Goal: Task Accomplishment & Management: Manage account settings

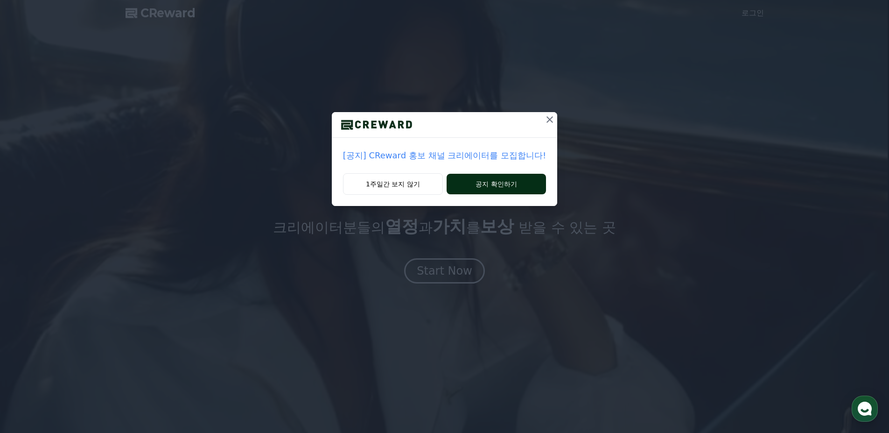
click at [484, 181] on button "공지 확인하기" at bounding box center [496, 184] width 99 height 21
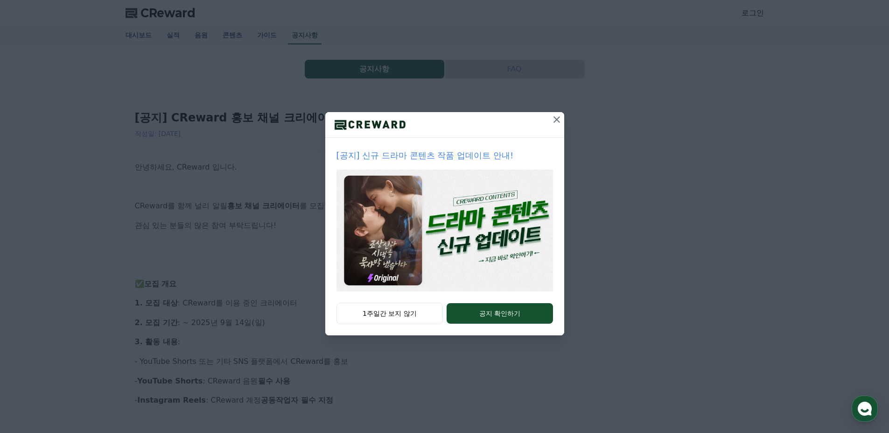
click at [559, 117] on icon at bounding box center [556, 119] width 7 height 7
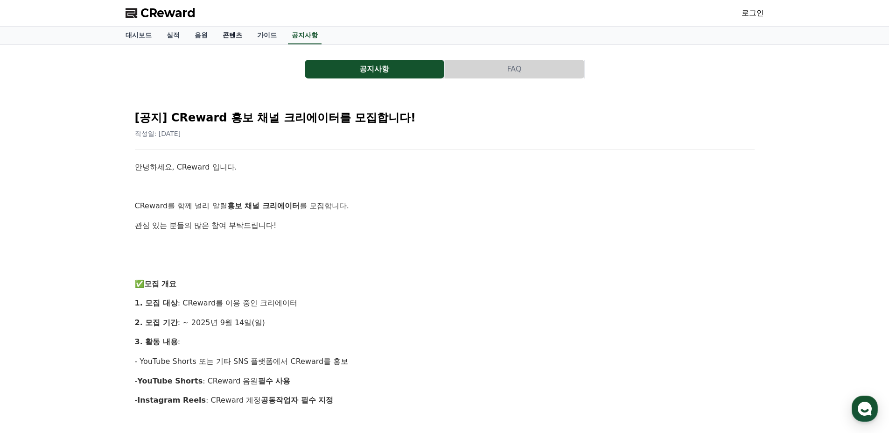
click at [233, 38] on link "콘텐츠" at bounding box center [232, 36] width 35 height 18
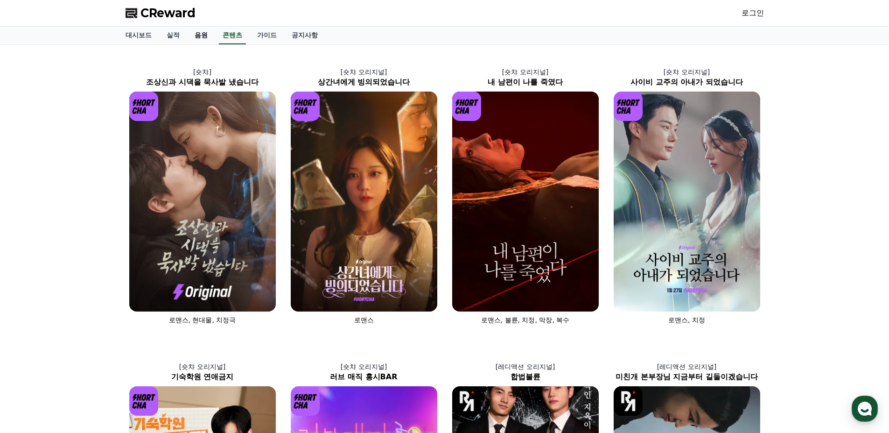
click at [205, 37] on link "음원" at bounding box center [201, 36] width 28 height 18
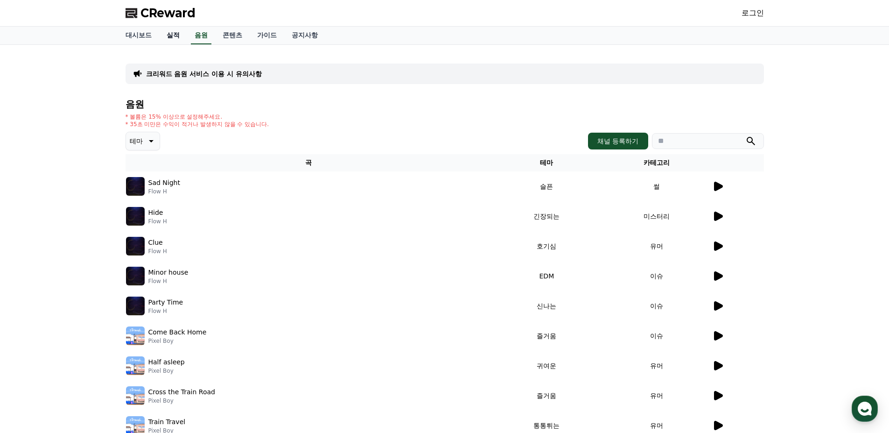
click at [170, 35] on link "실적" at bounding box center [173, 36] width 28 height 18
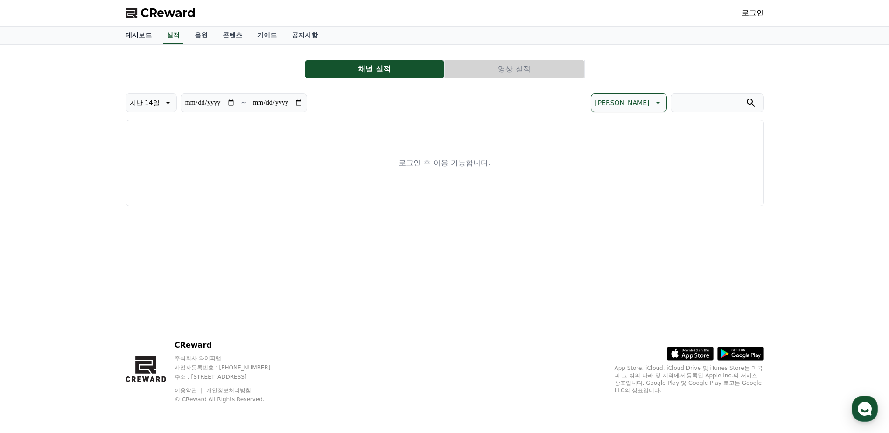
click at [131, 32] on link "대시보드" at bounding box center [138, 36] width 41 height 18
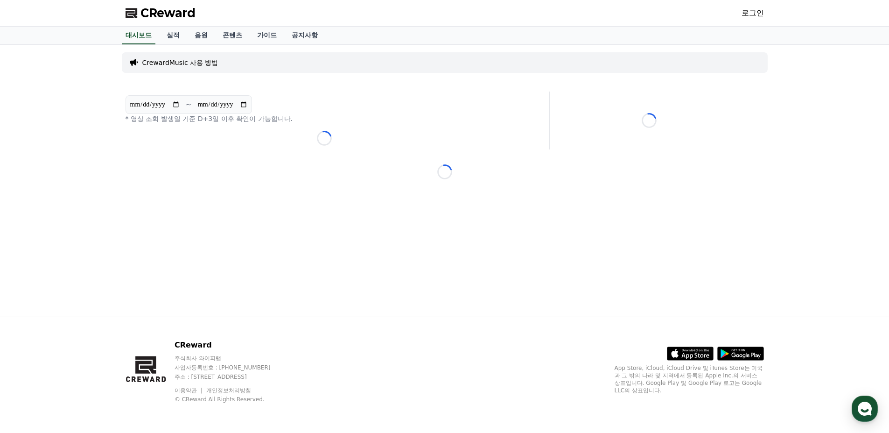
click at [750, 17] on link "로그인" at bounding box center [753, 12] width 22 height 11
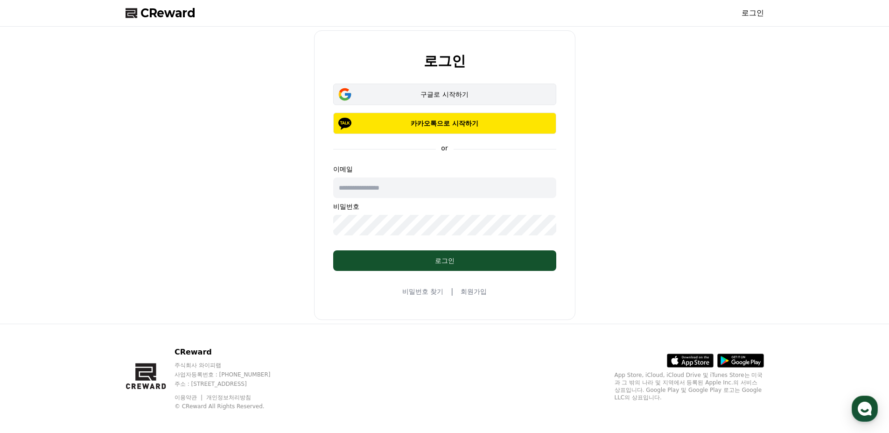
click at [462, 84] on button "구글로 시작하기" at bounding box center [444, 94] width 223 height 21
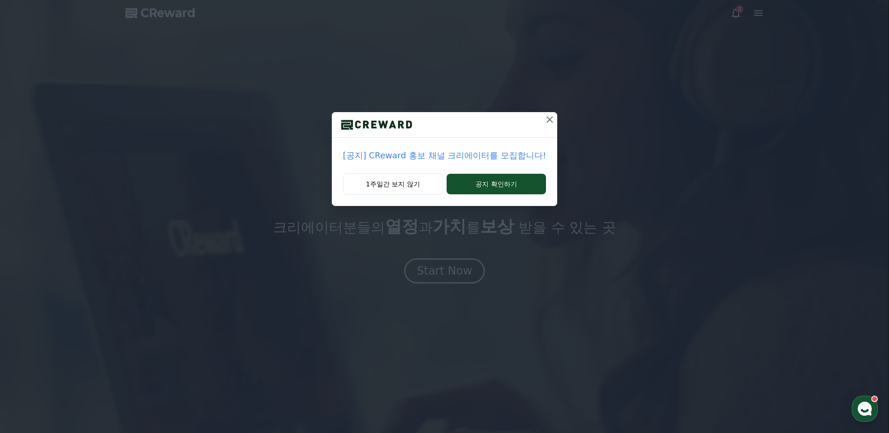
click at [545, 121] on icon at bounding box center [549, 119] width 11 height 11
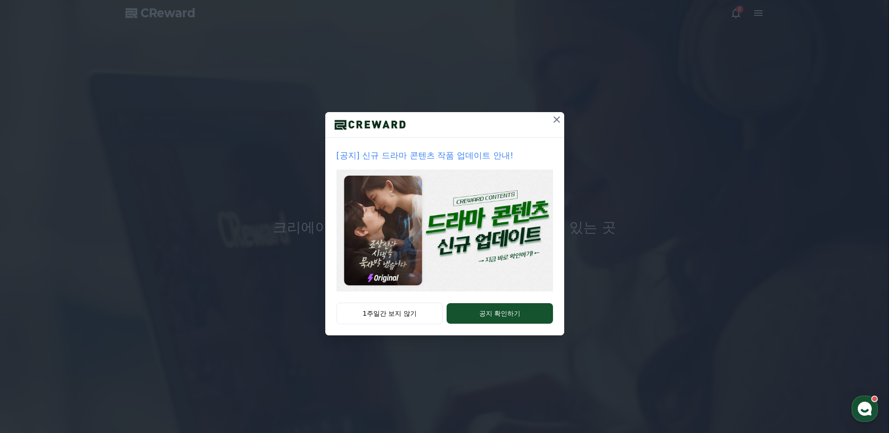
click at [555, 119] on icon at bounding box center [556, 119] width 11 height 11
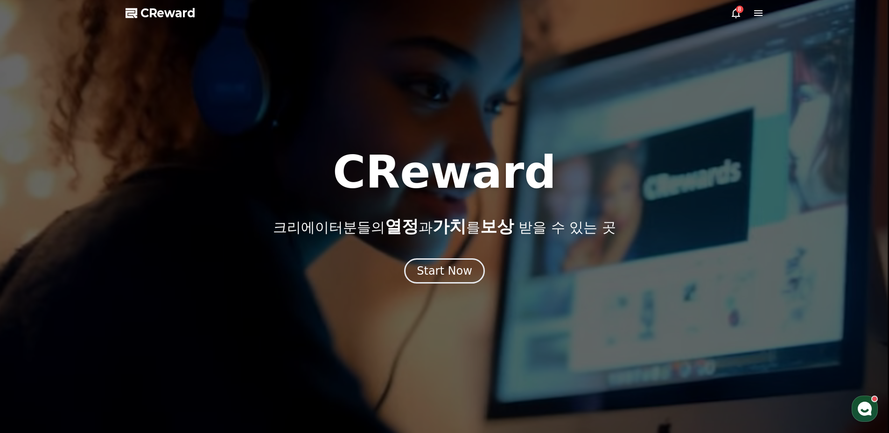
click at [735, 13] on icon at bounding box center [735, 12] width 11 height 11
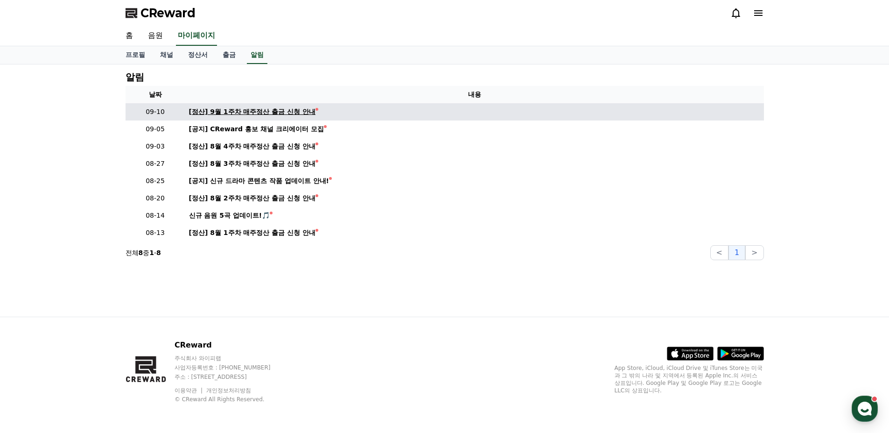
click at [298, 112] on div "[정산] 9월 1주차 매주정산 출금 신청 안내" at bounding box center [252, 112] width 127 height 10
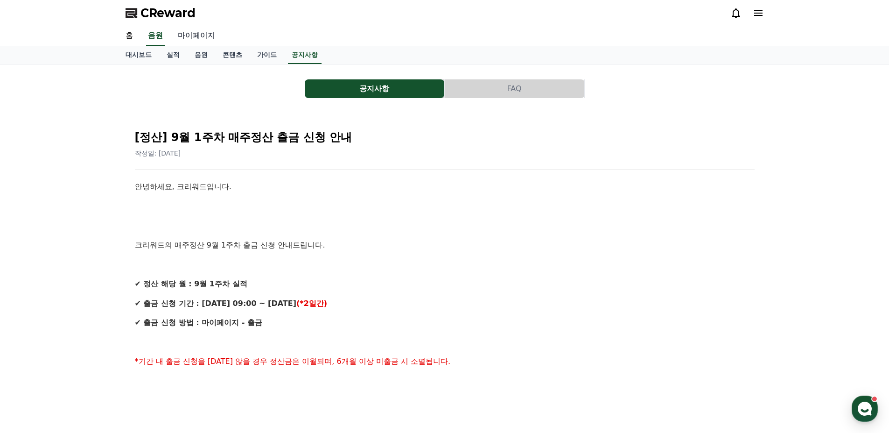
click at [204, 36] on link "마이페이지" at bounding box center [196, 36] width 52 height 20
select select "**********"
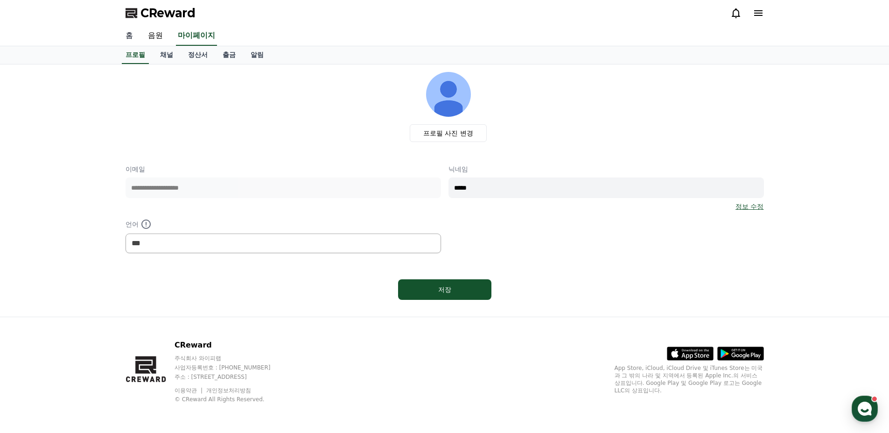
click at [124, 33] on link "홈" at bounding box center [129, 36] width 22 height 20
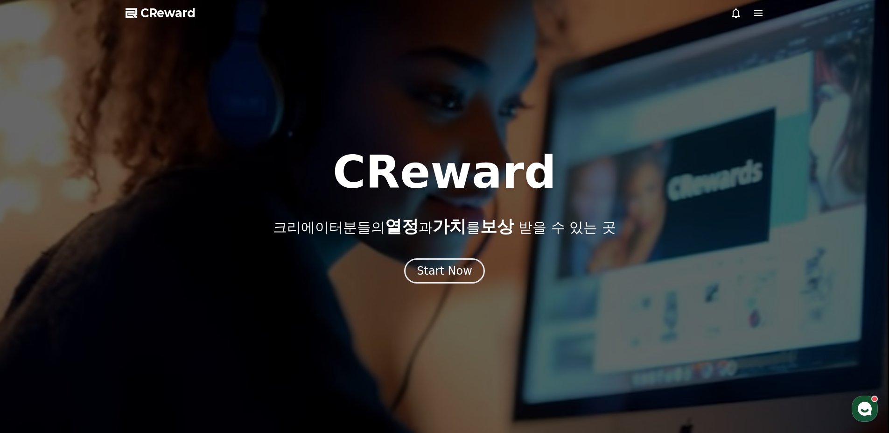
click at [755, 7] on icon at bounding box center [758, 12] width 11 height 11
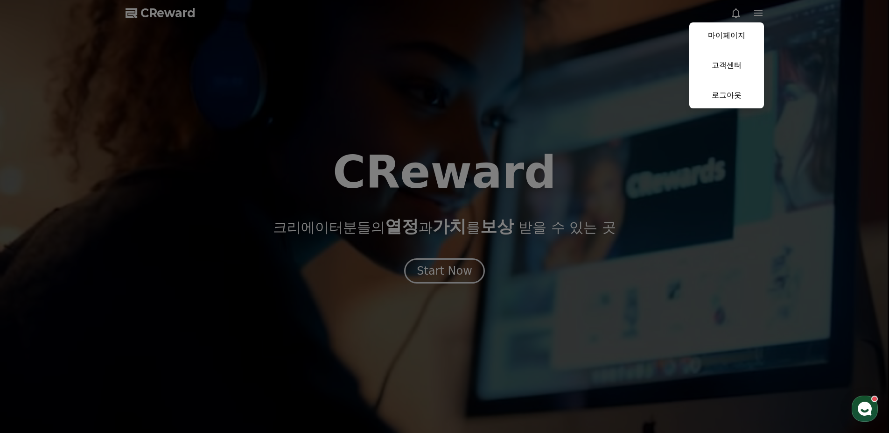
click at [742, 32] on link "마이페이지" at bounding box center [726, 35] width 75 height 26
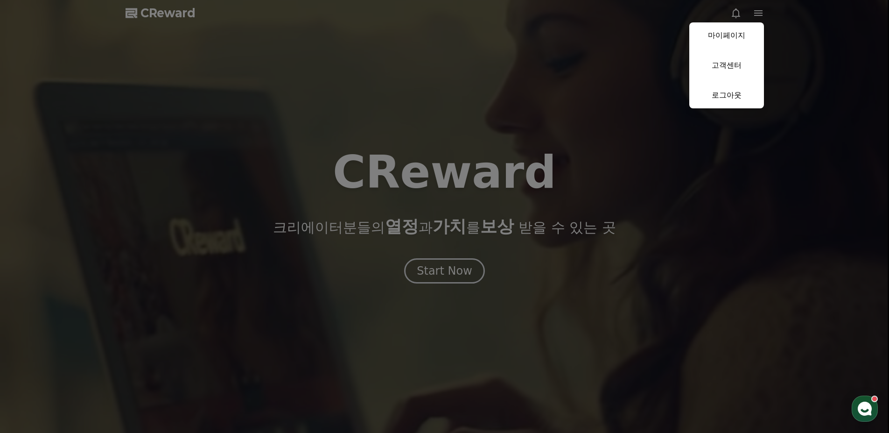
select select "**********"
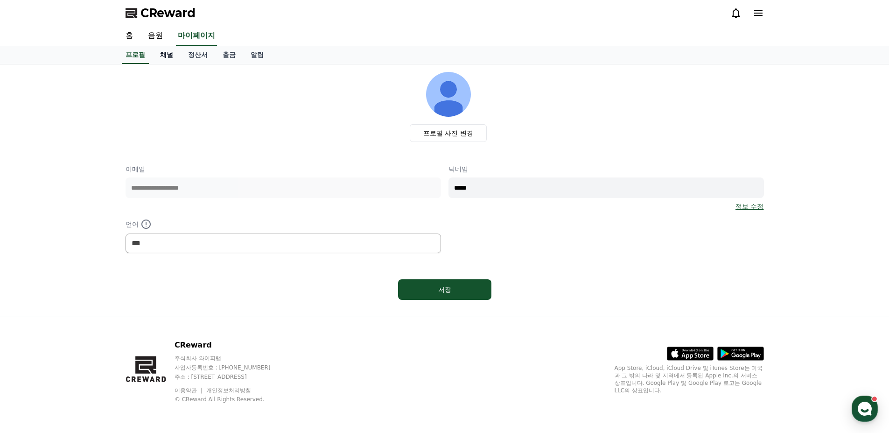
click at [161, 58] on link "채널" at bounding box center [167, 55] width 28 height 18
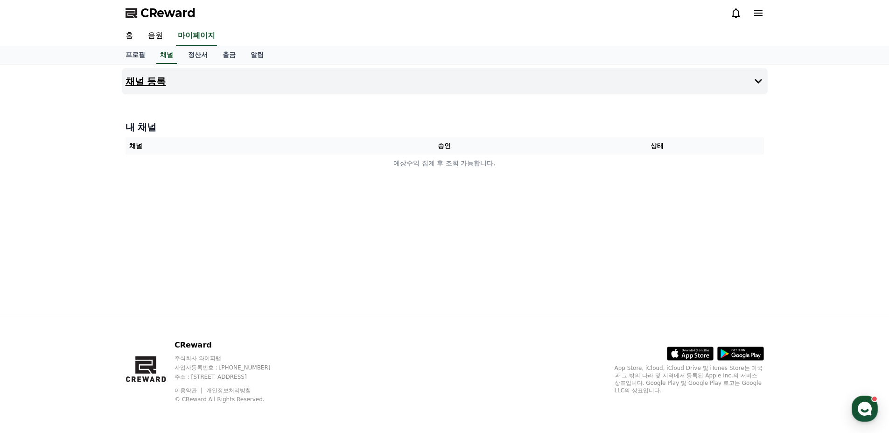
click at [168, 79] on button "채널 등록" at bounding box center [445, 81] width 646 height 26
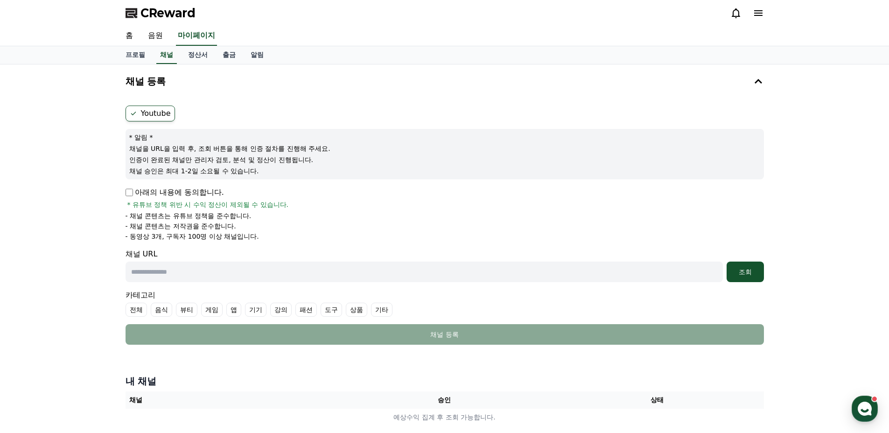
click at [133, 191] on p "아래의 내용에 동의합니다." at bounding box center [175, 192] width 98 height 11
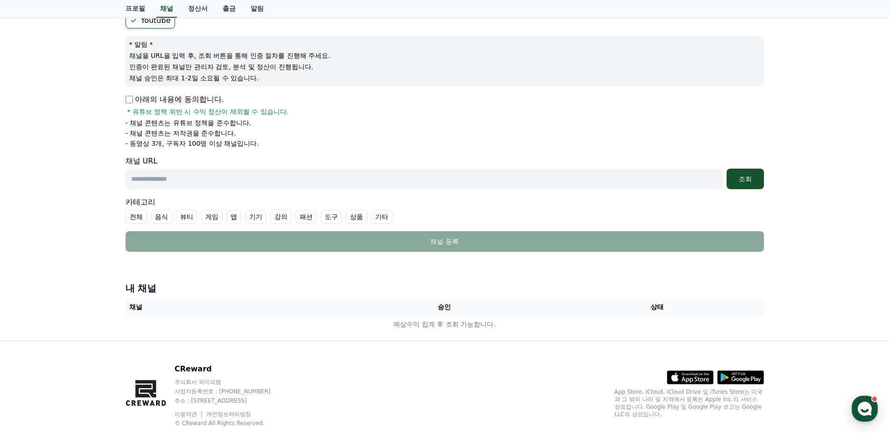
scroll to position [93, 0]
click at [202, 174] on input "text" at bounding box center [424, 178] width 597 height 21
paste input "**********"
click at [384, 214] on label "기타" at bounding box center [381, 216] width 21 height 14
click at [754, 182] on button "조회" at bounding box center [745, 178] width 37 height 21
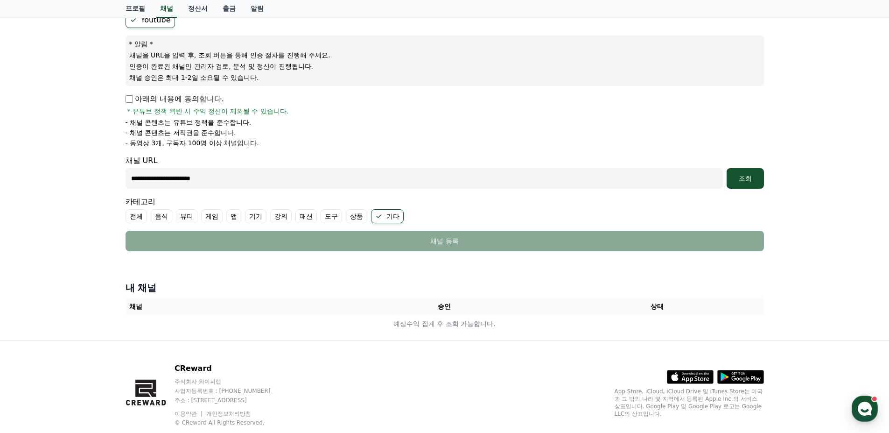
click at [131, 180] on input "**********" at bounding box center [424, 178] width 597 height 21
type input "**********"
click at [756, 180] on div "조회" at bounding box center [745, 178] width 30 height 9
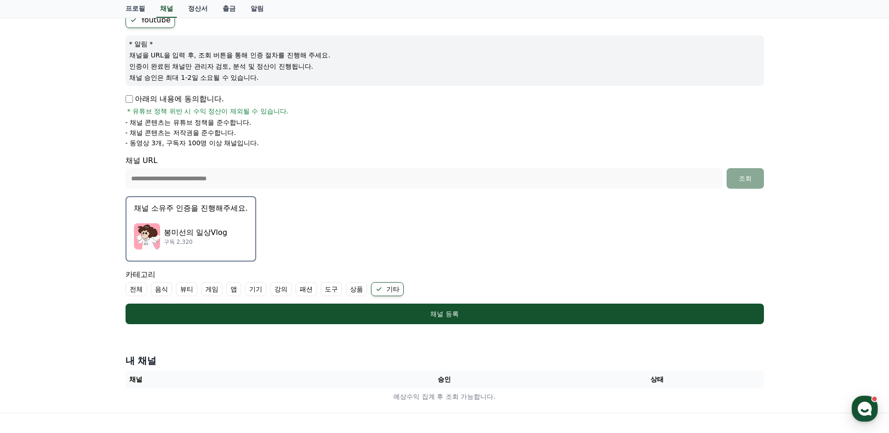
click at [214, 238] on p "구독 2,320" at bounding box center [195, 241] width 63 height 7
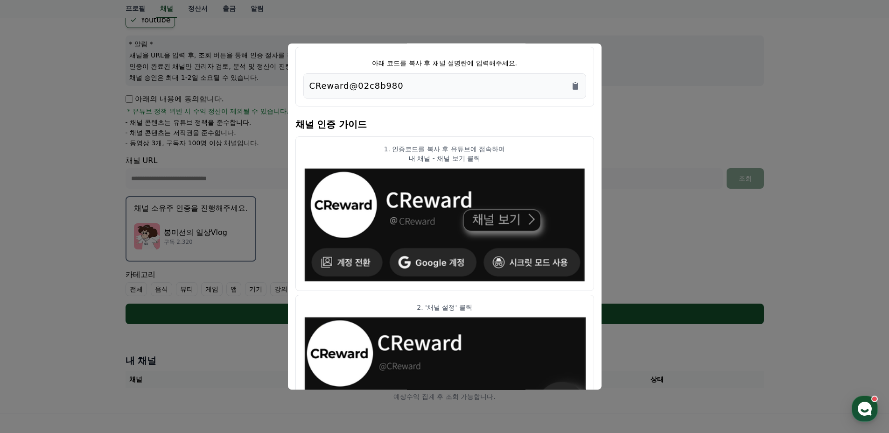
scroll to position [0, 0]
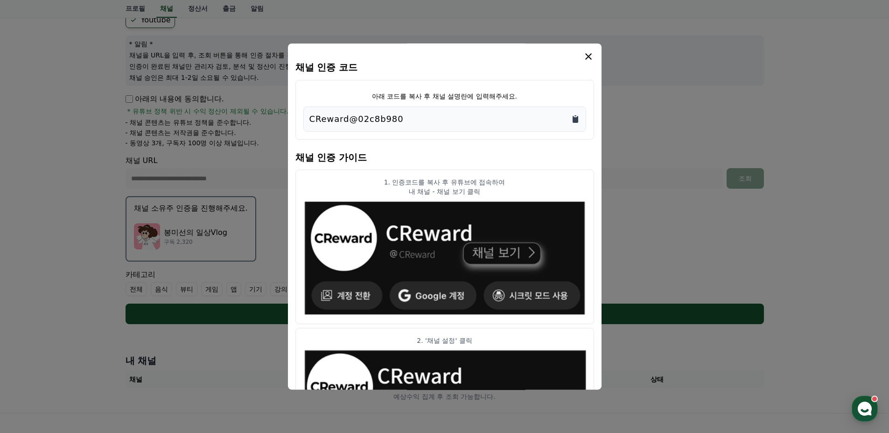
click at [574, 117] on icon "Copy to clipboard" at bounding box center [576, 119] width 6 height 7
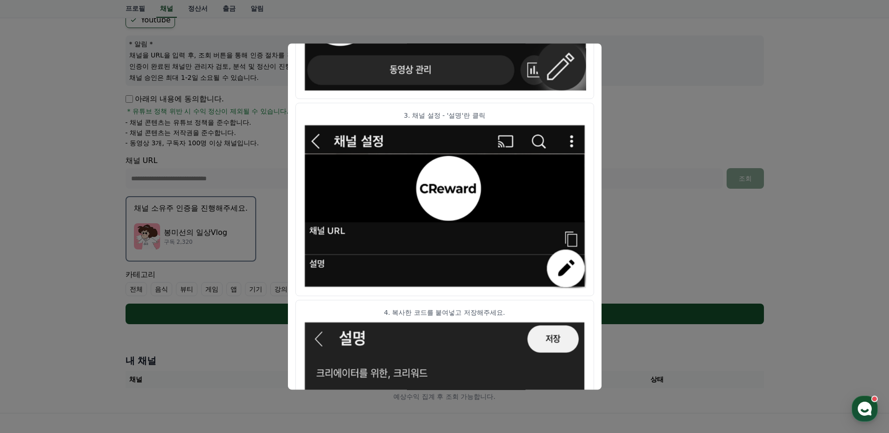
scroll to position [459, 0]
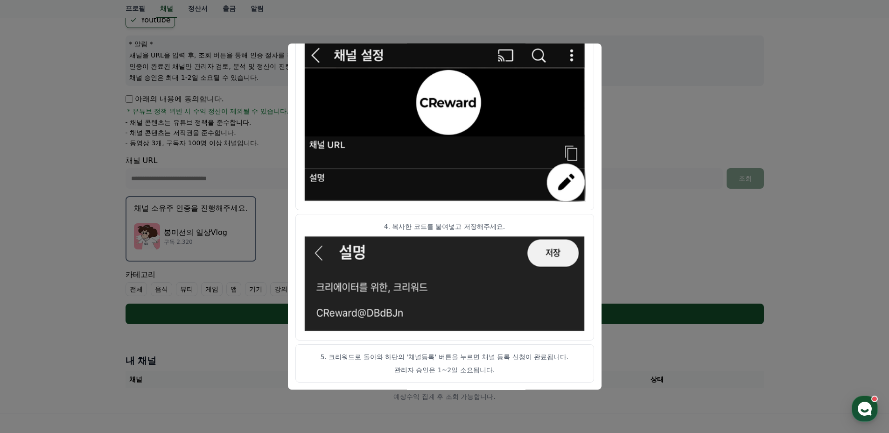
click at [758, 248] on button "close modal" at bounding box center [444, 216] width 889 height 433
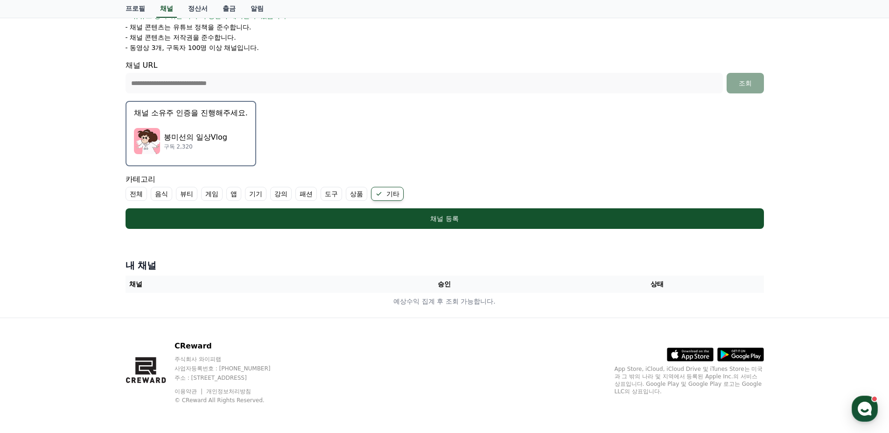
scroll to position [189, 0]
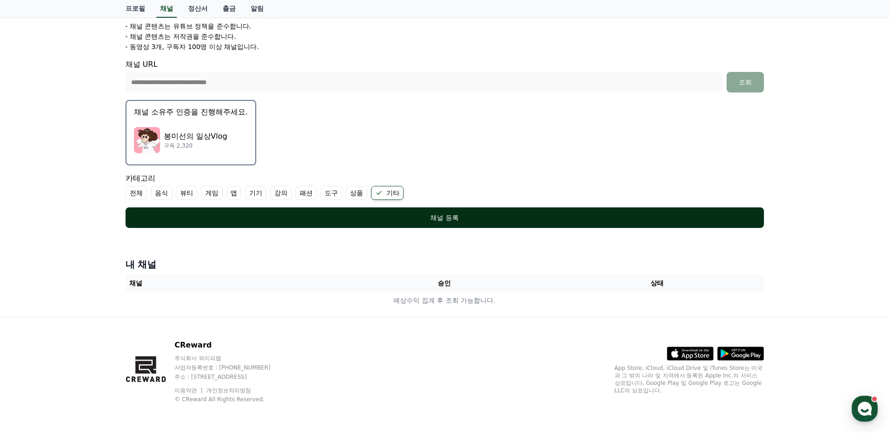
click at [441, 215] on div "채널 등록" at bounding box center [444, 217] width 601 height 9
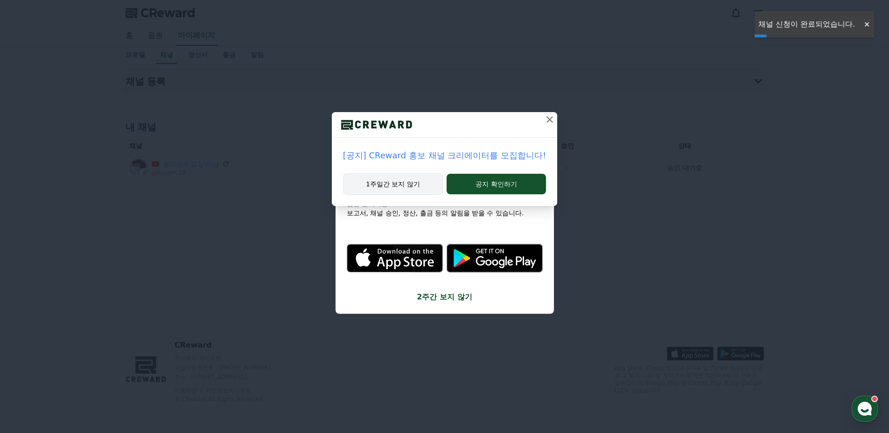
click at [420, 182] on button "1주일간 보지 않기" at bounding box center [393, 183] width 100 height 21
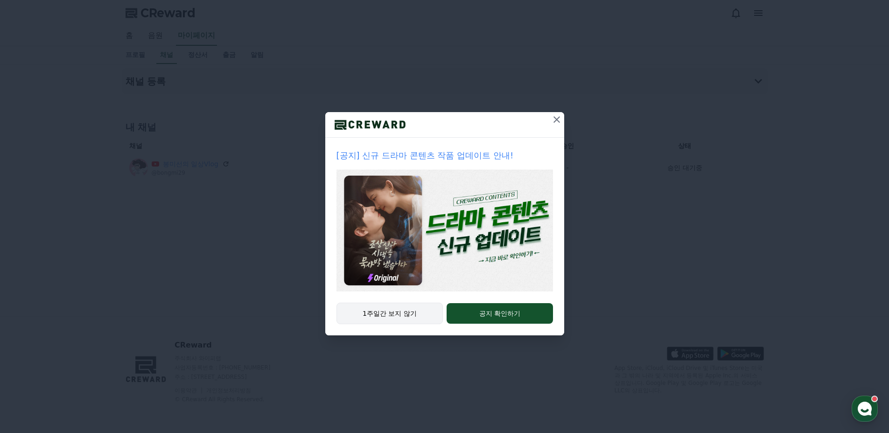
click at [381, 307] on button "1주일간 보지 않기" at bounding box center [389, 312] width 107 height 21
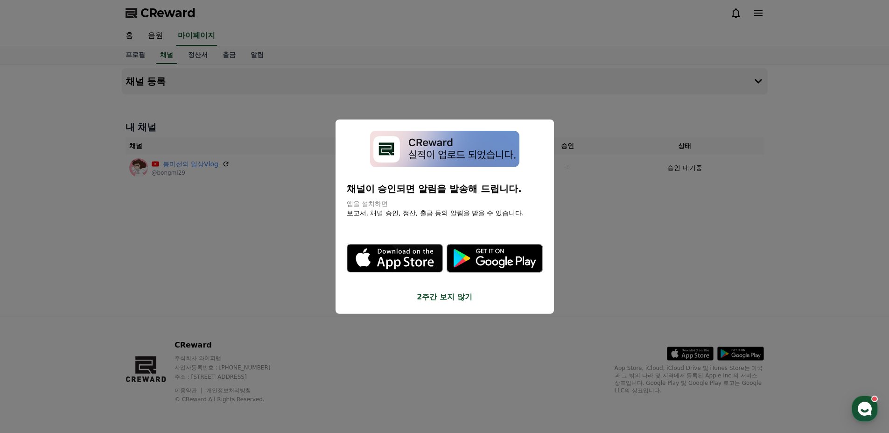
click at [451, 299] on button "2주간 보지 않기" at bounding box center [445, 296] width 196 height 11
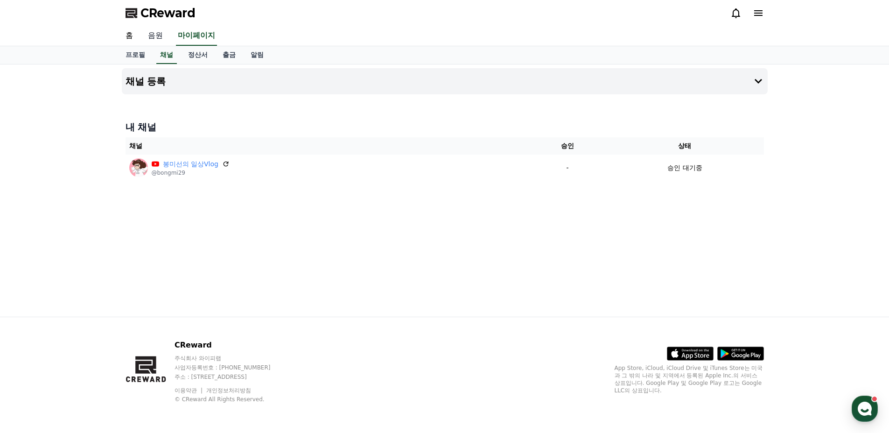
click at [153, 36] on link "음원" at bounding box center [155, 36] width 30 height 20
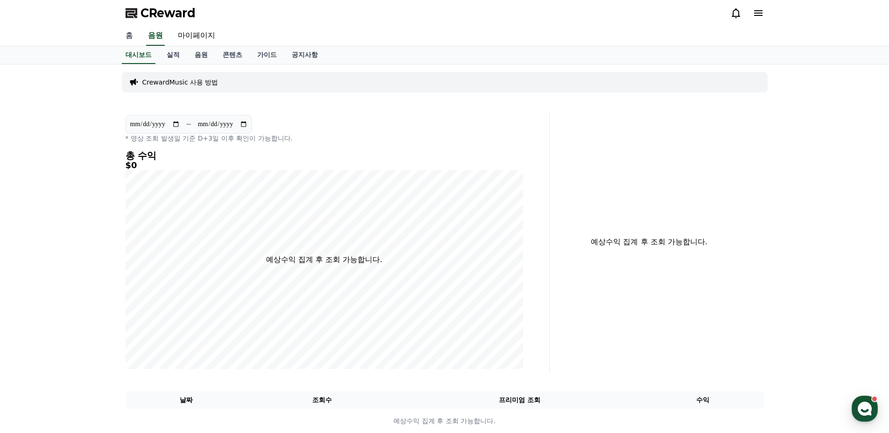
click at [126, 36] on link "홈" at bounding box center [129, 36] width 22 height 20
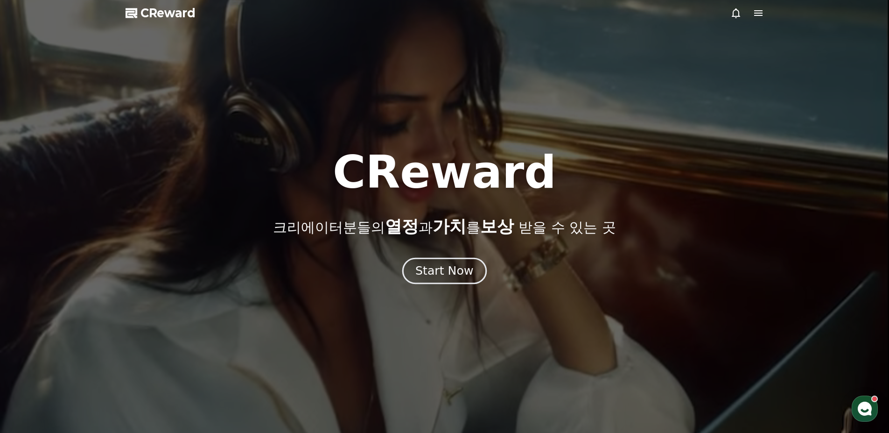
click at [455, 269] on div "Start Now" at bounding box center [444, 271] width 58 height 16
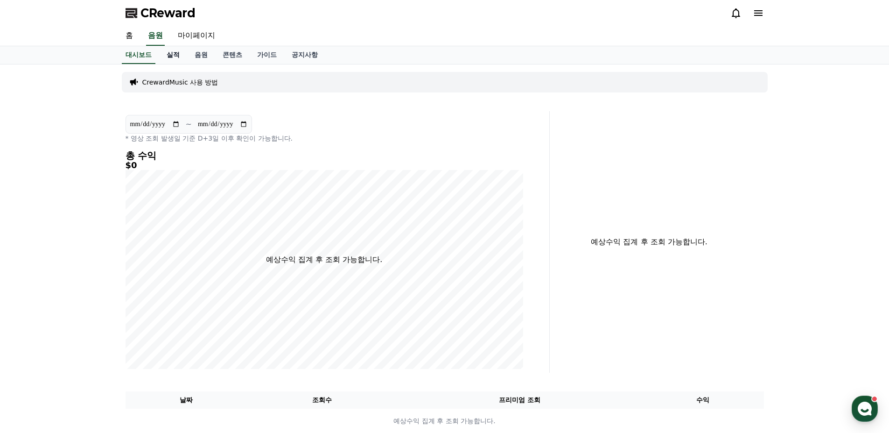
click at [178, 62] on link "실적" at bounding box center [173, 55] width 28 height 18
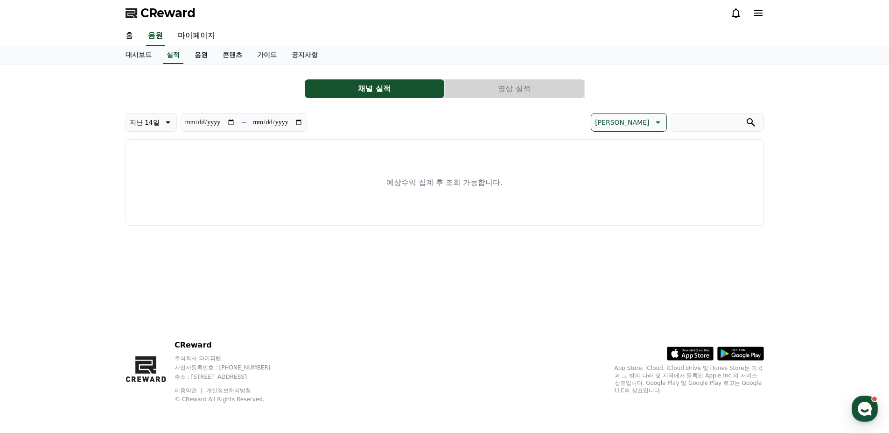
click at [203, 55] on link "음원" at bounding box center [201, 55] width 28 height 18
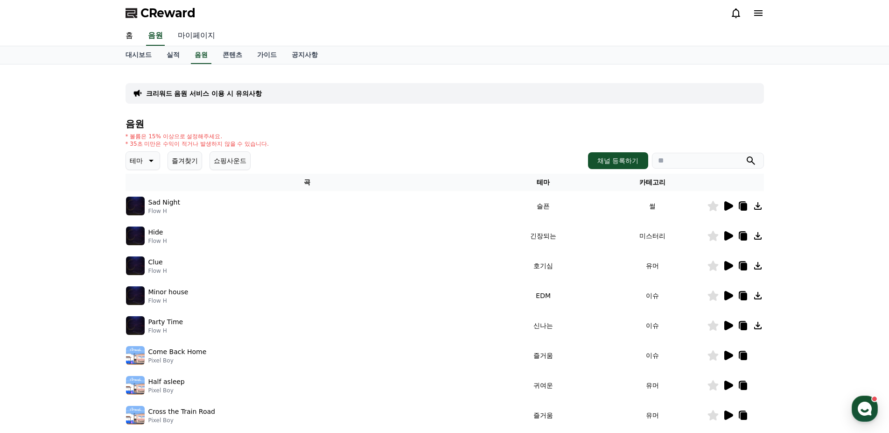
click at [192, 38] on link "마이페이지" at bounding box center [196, 36] width 52 height 20
select select "**********"
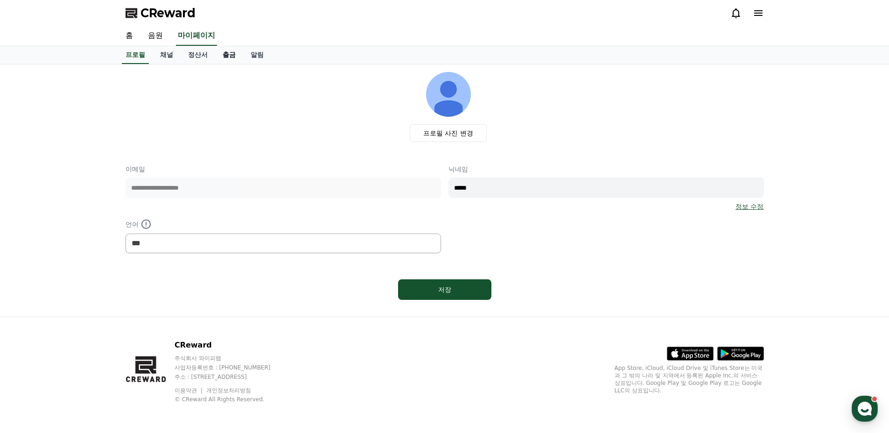
click at [226, 57] on link "출금" at bounding box center [229, 55] width 28 height 18
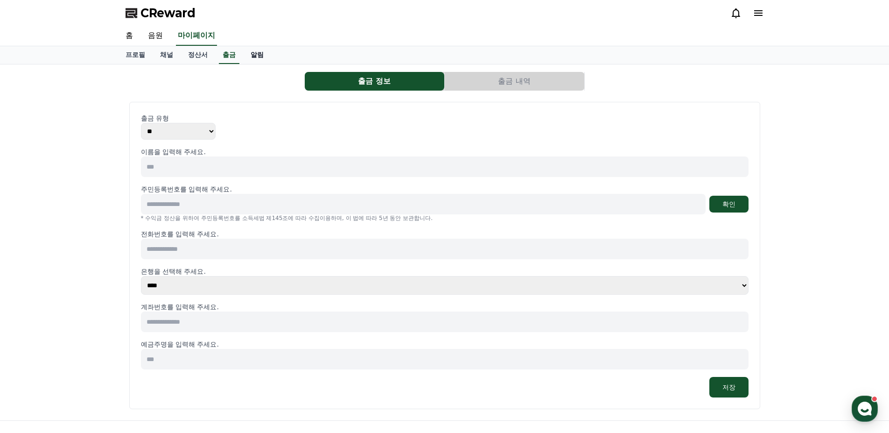
click at [258, 55] on link "알림" at bounding box center [257, 55] width 28 height 18
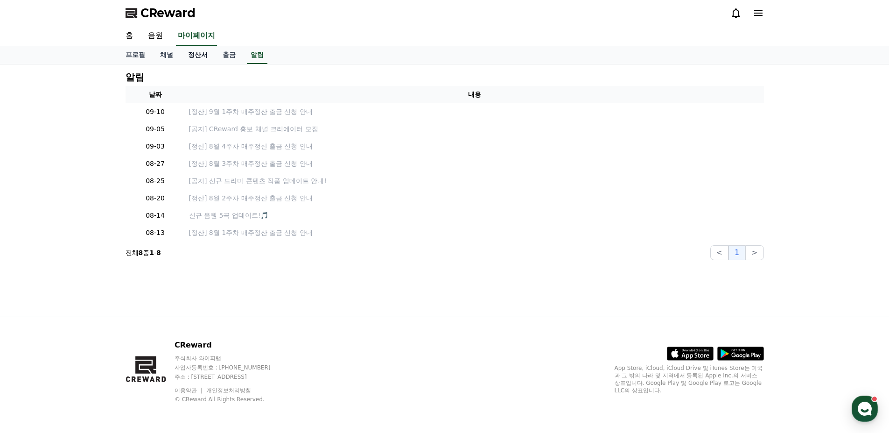
click at [191, 56] on link "정산서" at bounding box center [198, 55] width 35 height 18
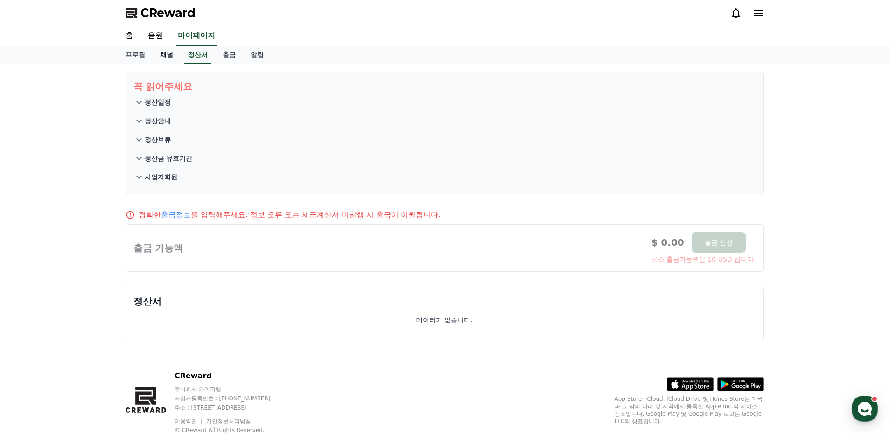
click at [161, 57] on link "채널" at bounding box center [167, 55] width 28 height 18
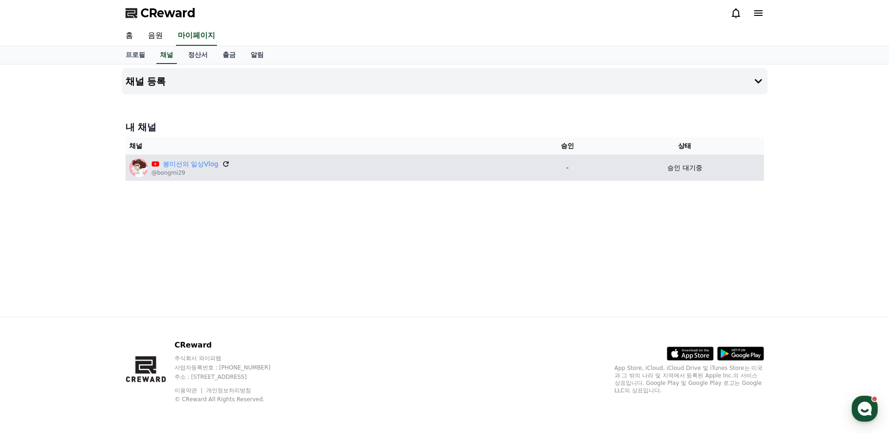
click at [225, 162] on icon at bounding box center [226, 164] width 8 height 8
